Goal: Information Seeking & Learning: Learn about a topic

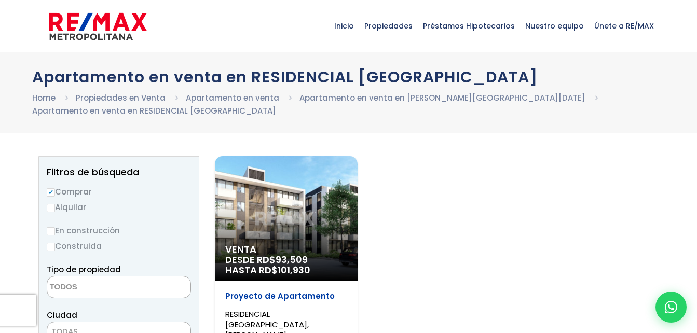
select select
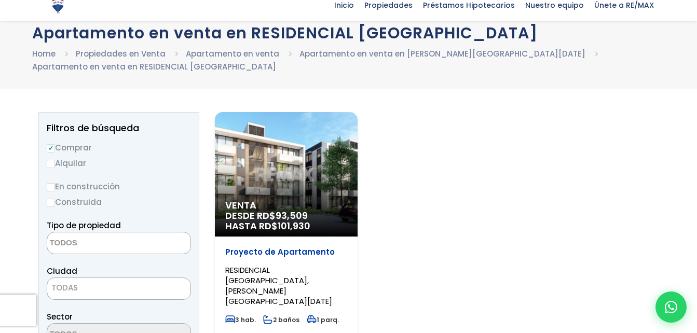
scroll to position [104, 0]
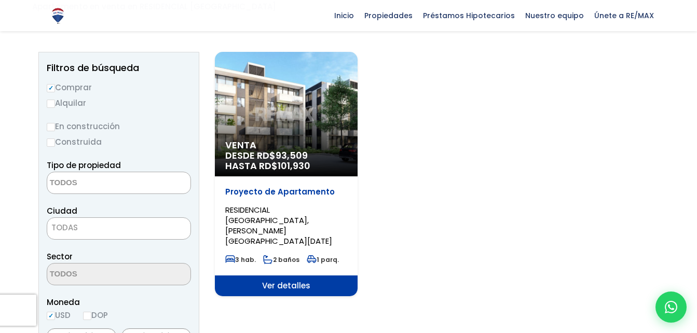
click at [299, 214] on span "RESIDENCIAL COLONIA DE LOS DOCTORES, SANTO DOMINGO NORTE" at bounding box center [278, 225] width 107 height 42
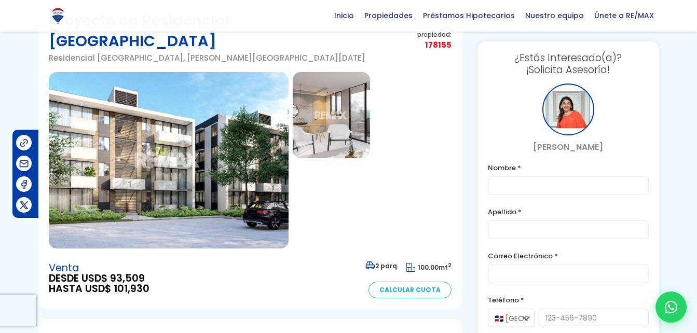
scroll to position [67, 0]
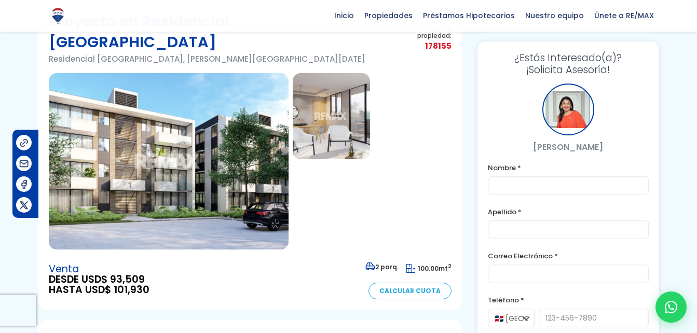
click at [237, 146] on img at bounding box center [169, 161] width 240 height 176
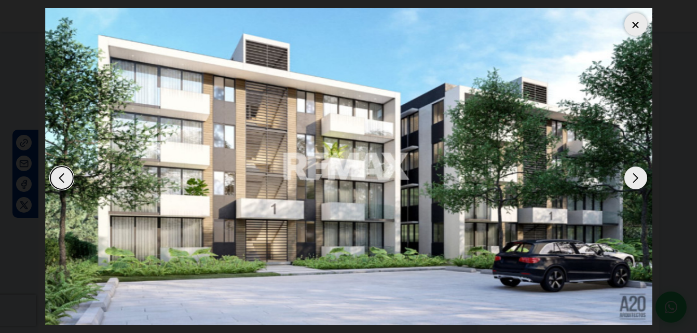
click at [633, 177] on div "Next slide" at bounding box center [635, 177] width 23 height 23
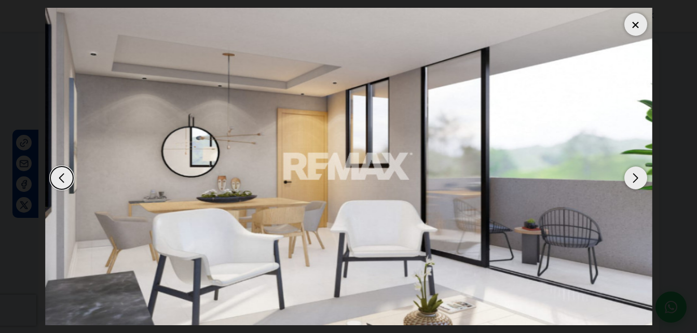
click at [636, 27] on div at bounding box center [635, 24] width 23 height 23
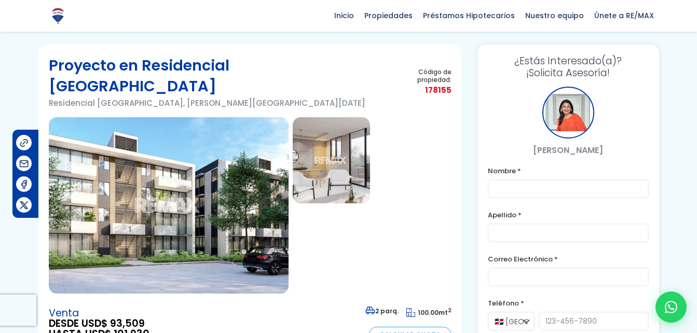
scroll to position [0, 0]
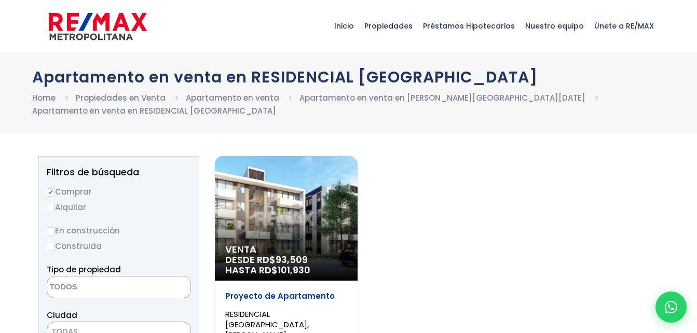
select select
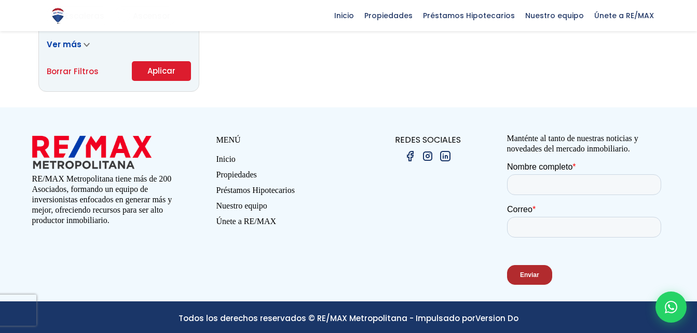
scroll to position [774, 0]
